Goal: Check status: Check status

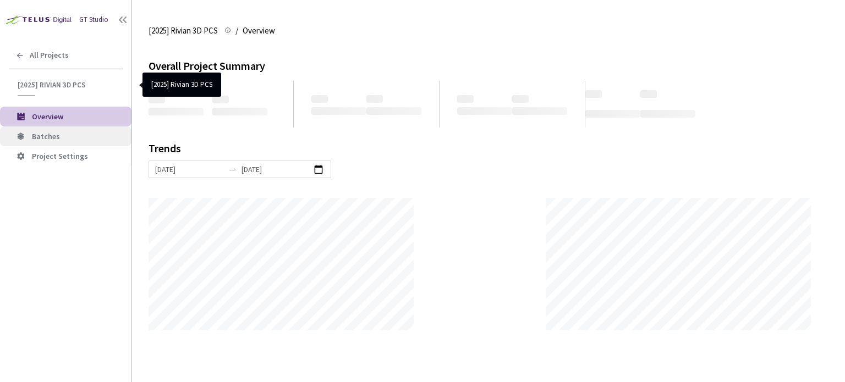
scroll to position [382, 845]
click at [61, 140] on span "Batches" at bounding box center [77, 136] width 91 height 9
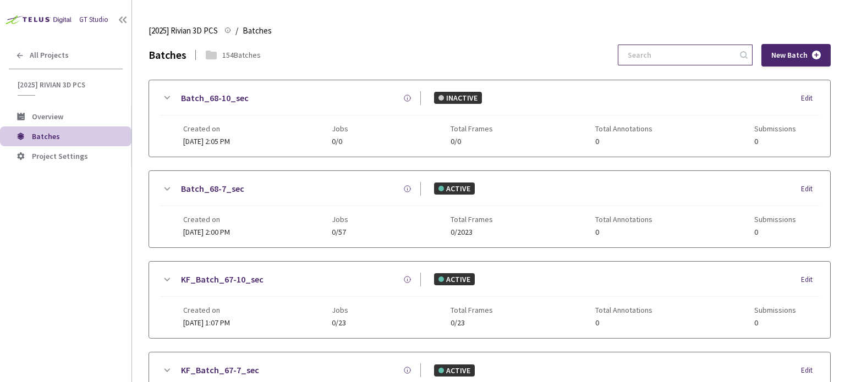
click at [682, 61] on input at bounding box center [679, 55] width 117 height 20
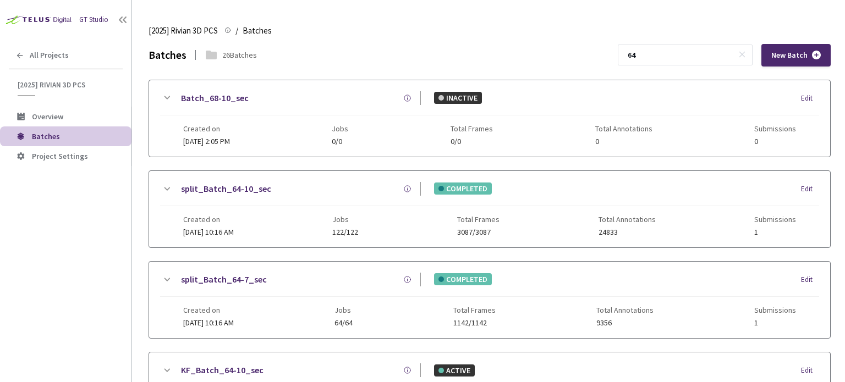
type input "64"
click at [236, 189] on link "split_Batch_64-10_sec" at bounding box center [226, 189] width 90 height 14
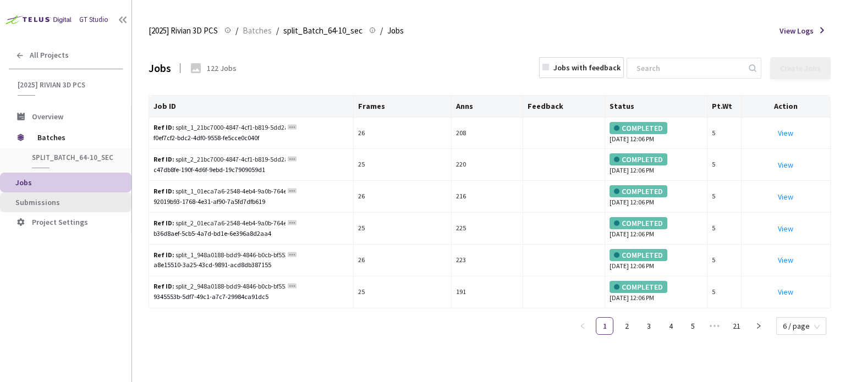
click at [90, 204] on span "Submissions" at bounding box center [68, 202] width 107 height 9
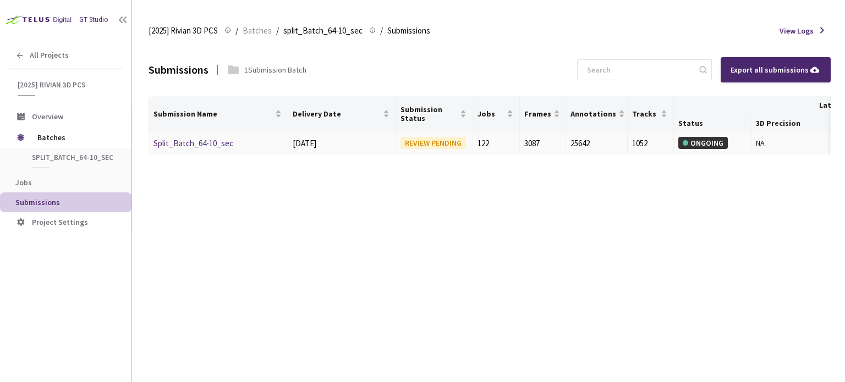
click at [207, 143] on link "Split_Batch_64-10_sec" at bounding box center [194, 143] width 80 height 10
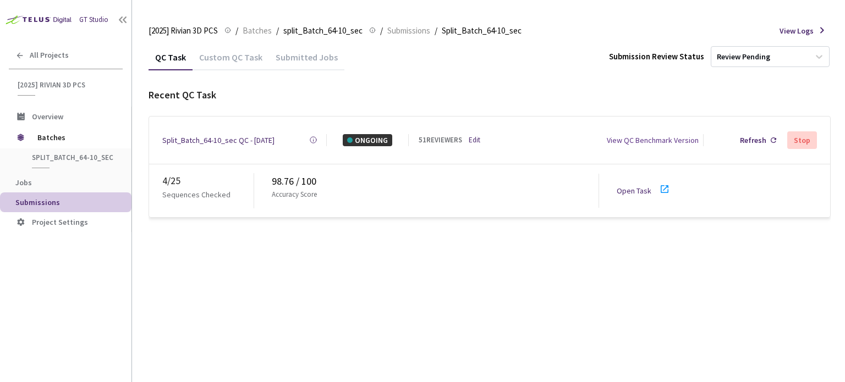
click at [667, 190] on icon at bounding box center [664, 189] width 13 height 13
